Goal: Task Accomplishment & Management: Manage account settings

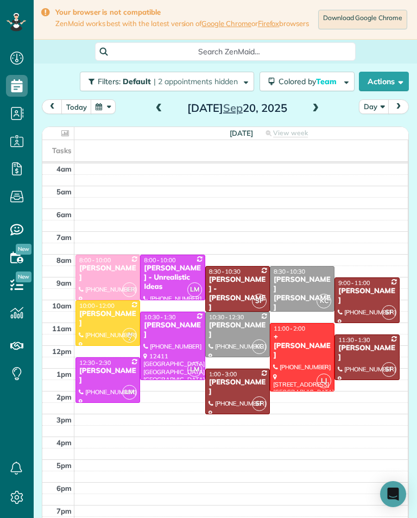
scroll to position [535, 34]
click at [153, 114] on span at bounding box center [159, 109] width 12 height 10
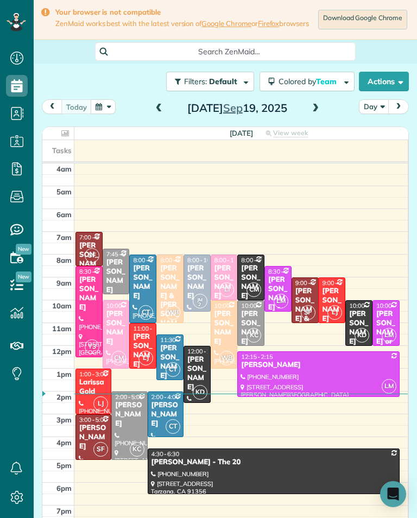
click at [310, 112] on span at bounding box center [316, 109] width 12 height 10
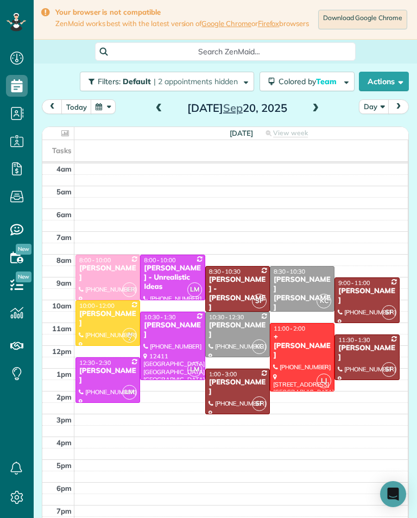
click at [283, 382] on div at bounding box center [302, 357] width 64 height 67
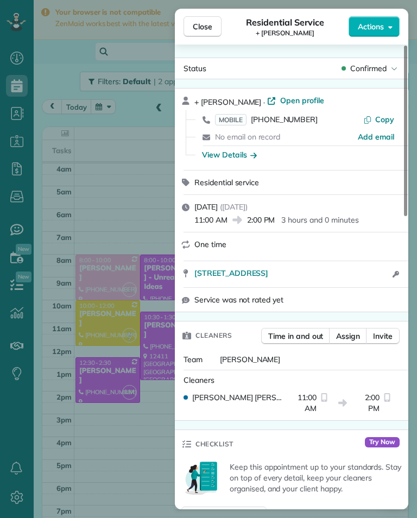
click at [228, 123] on span "MOBILE" at bounding box center [231, 119] width 32 height 11
click at [124, 188] on div "Close Residential Service + Vladimir Tuchinsky Actions Status Confirmed + Vladi…" at bounding box center [208, 259] width 417 height 518
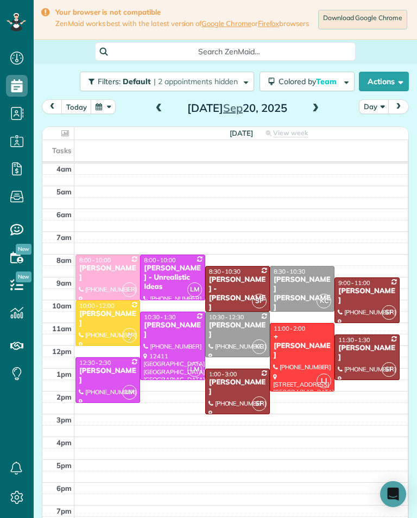
scroll to position [535, 34]
click at [246, 398] on div at bounding box center [238, 391] width 64 height 45
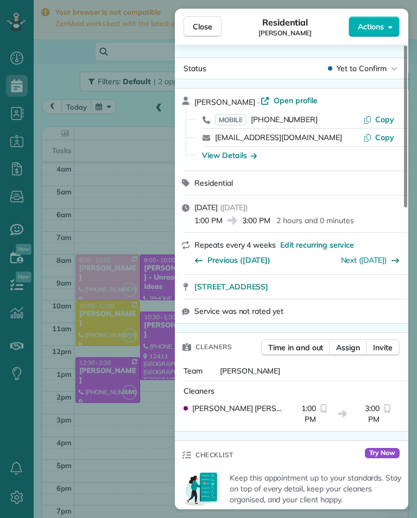
click at [244, 114] on span "MOBILE" at bounding box center [231, 119] width 32 height 11
click at [138, 203] on div "Close Residential Lori Vincent Actions Status Yet to Confirm Lori Vincent · Ope…" at bounding box center [208, 259] width 417 height 518
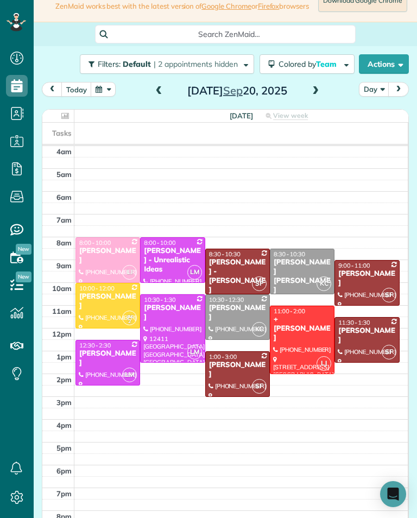
scroll to position [21, 0]
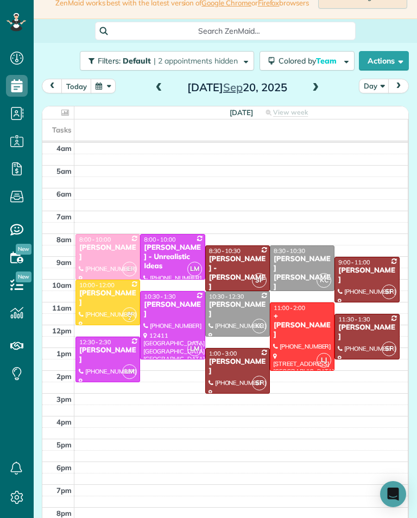
click at [1, 37] on div at bounding box center [16, 22] width 33 height 45
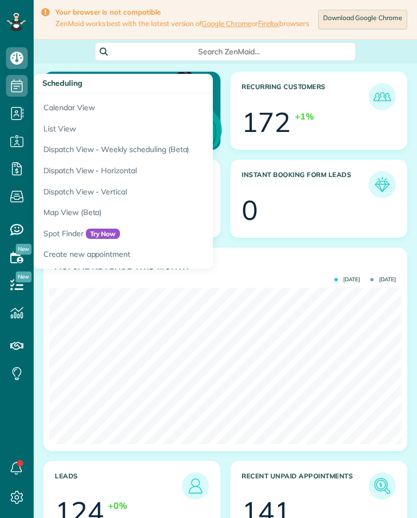
scroll to position [156, 352]
click at [55, 109] on link "Calendar View" at bounding box center [170, 105] width 272 height 25
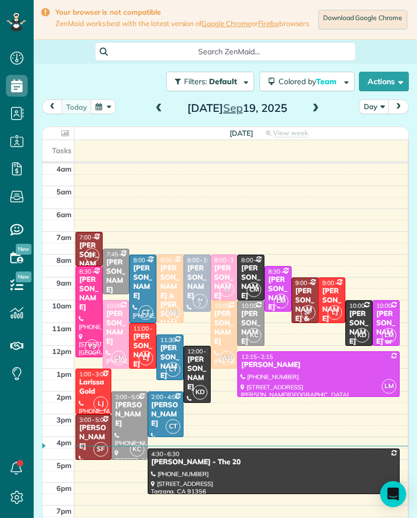
scroll to position [5, 5]
click at [322, 106] on div "[DATE]" at bounding box center [237, 107] width 174 height 17
click at [310, 114] on span at bounding box center [316, 109] width 12 height 10
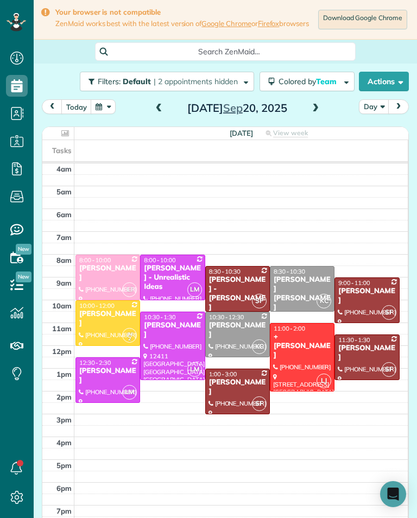
scroll to position [535, 34]
click at [97, 387] on div at bounding box center [108, 380] width 64 height 45
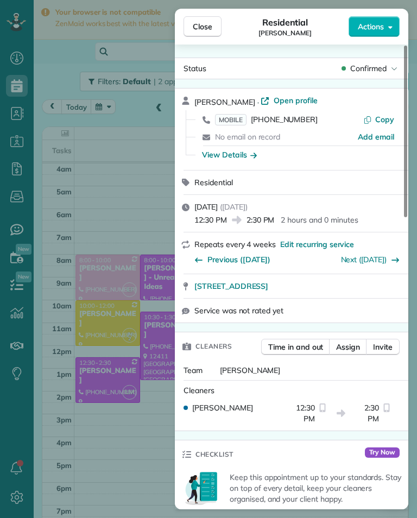
click at [235, 121] on span "MOBILE" at bounding box center [231, 119] width 32 height 11
click at [380, 62] on div "Status Confirmed" at bounding box center [291, 68] width 229 height 16
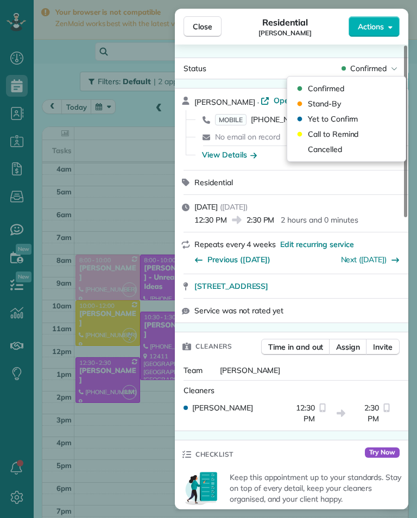
click at [355, 150] on div "Cancelled" at bounding box center [347, 149] width 110 height 15
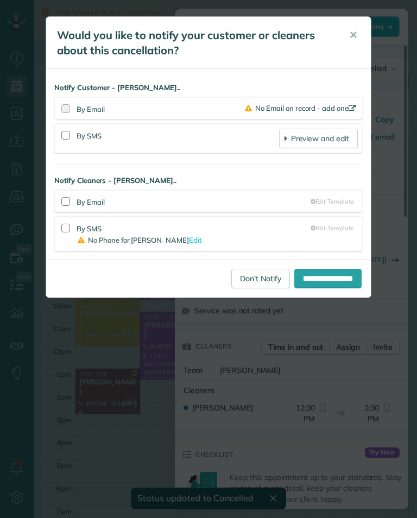
click at [250, 286] on link "Don't Notify" at bounding box center [260, 279] width 59 height 20
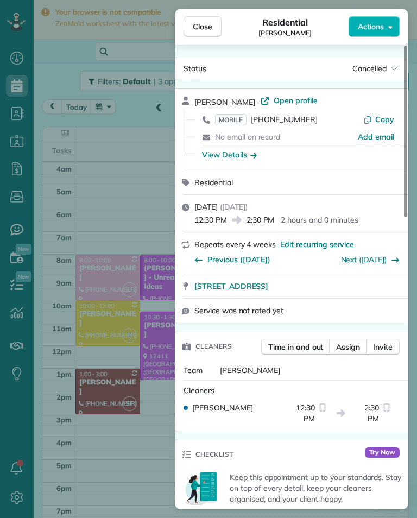
click at [210, 20] on button "Close" at bounding box center [203, 26] width 38 height 21
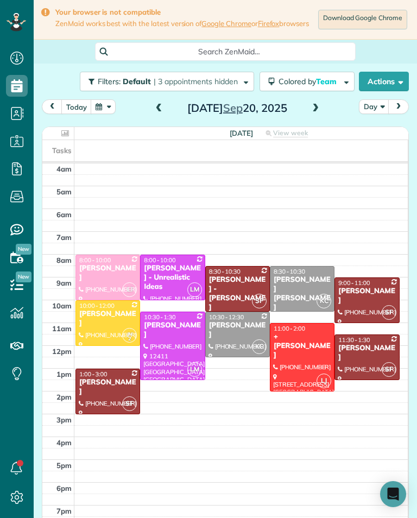
click at [169, 280] on div "[PERSON_NAME] - Unrealistic Ideas" at bounding box center [172, 278] width 58 height 28
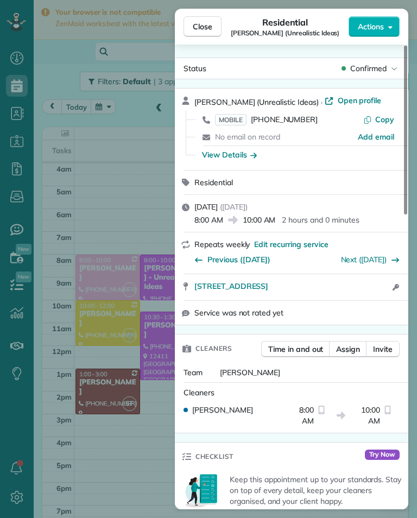
click at [239, 119] on span "MOBILE" at bounding box center [231, 119] width 32 height 11
click at [146, 430] on div "Close Residential [PERSON_NAME] (Unrealistic Ideas) Actions Status Confirmed [P…" at bounding box center [208, 259] width 417 height 518
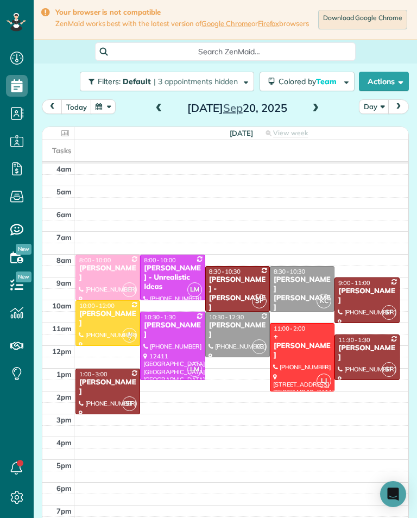
scroll to position [535, 34]
click at [288, 291] on div "[PERSON_NAME] [PERSON_NAME]" at bounding box center [302, 293] width 58 height 37
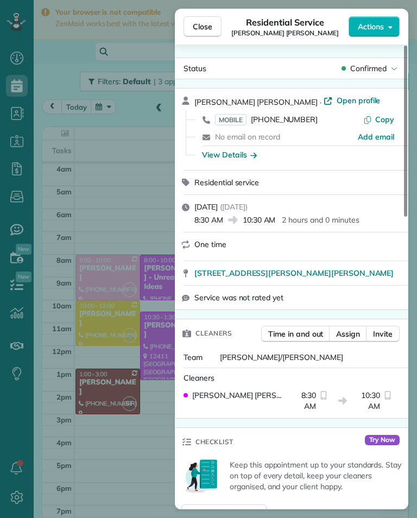
click at [237, 120] on span "MOBILE" at bounding box center [231, 119] width 32 height 11
